Goal: Task Accomplishment & Management: Use online tool/utility

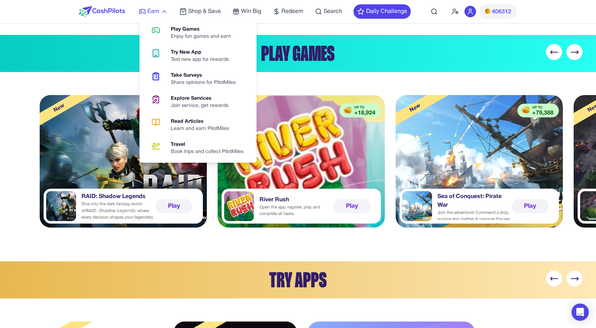
click at [154, 9] on span "Earn" at bounding box center [153, 11] width 12 height 9
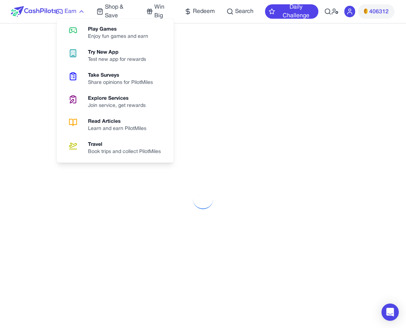
click at [60, 10] on icon at bounding box center [59, 11] width 7 height 7
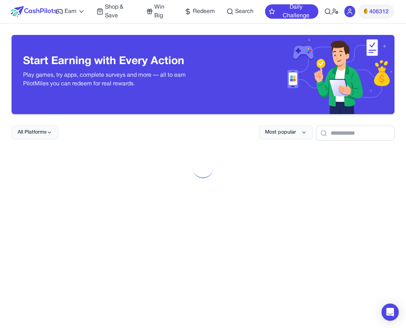
click at [257, 166] on div at bounding box center [203, 168] width 383 height 32
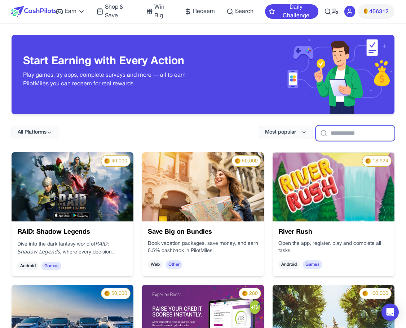
click at [330, 134] on input "text" at bounding box center [355, 133] width 79 height 15
paste input "**********"
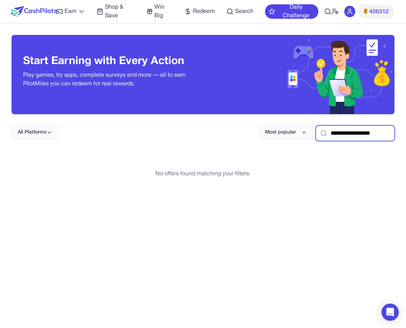
click at [326, 131] on input "**********" at bounding box center [355, 133] width 79 height 15
paste input "text"
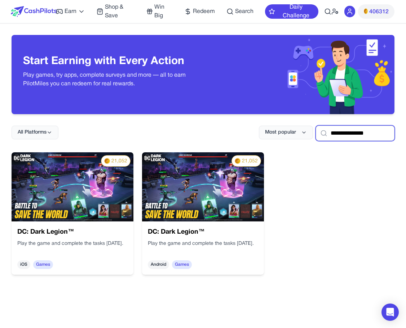
type input "**********"
click at [49, 183] on img at bounding box center [73, 186] width 122 height 69
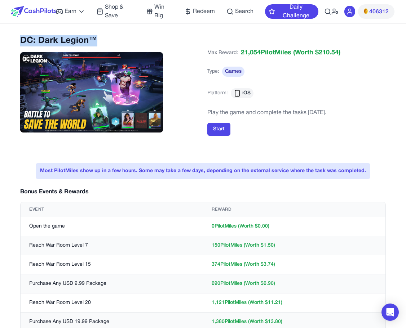
drag, startPoint x: 112, startPoint y: 37, endPoint x: 21, endPoint y: 34, distance: 91.9
copy h2 "DC: Dark Legion™"
click at [348, 11] on circle at bounding box center [349, 10] width 3 height 3
click at [164, 8] on span "Win Big" at bounding box center [163, 11] width 18 height 17
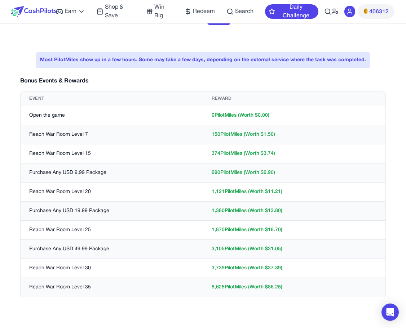
scroll to position [78, 0]
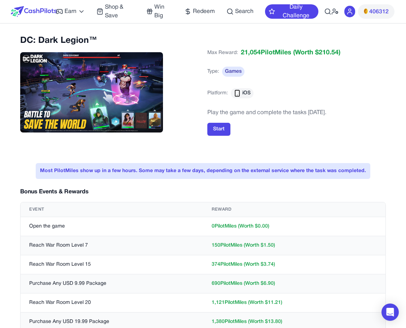
click at [27, 6] on img at bounding box center [34, 11] width 46 height 11
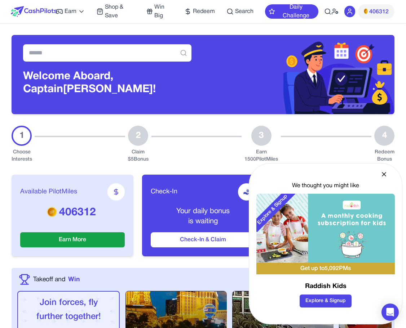
click at [383, 173] on icon at bounding box center [384, 175] width 4 height 4
